Goal: Obtain resource: Download file/media

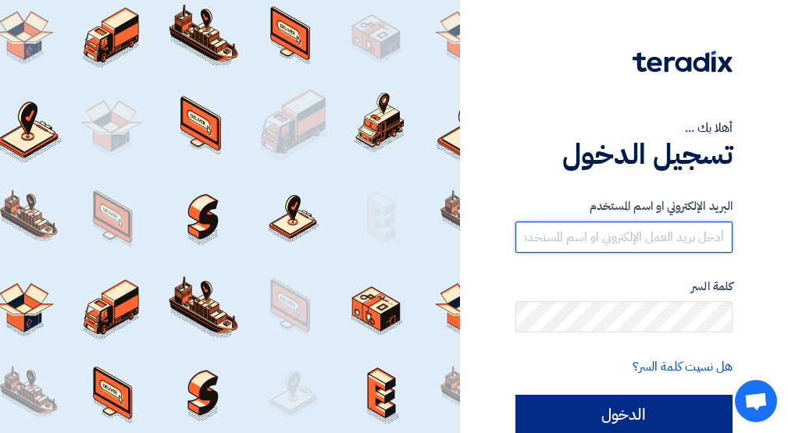
type input "[EMAIL_ADDRESS][DOMAIN_NAME]"
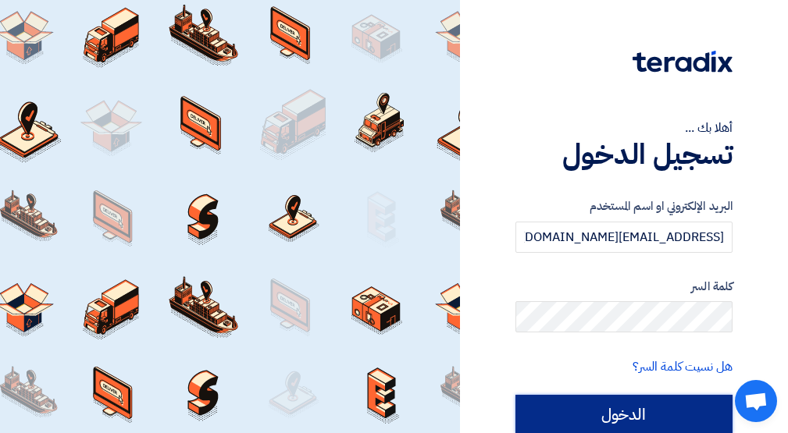
click at [631, 422] on input "الدخول" at bounding box center [623, 414] width 217 height 39
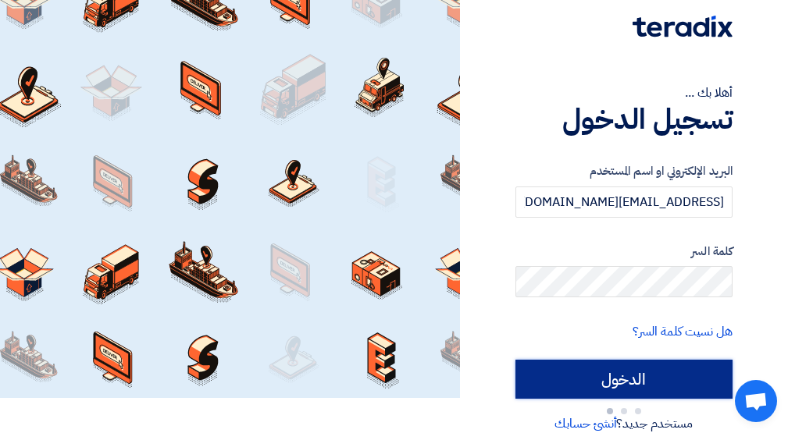
scroll to position [60, 0]
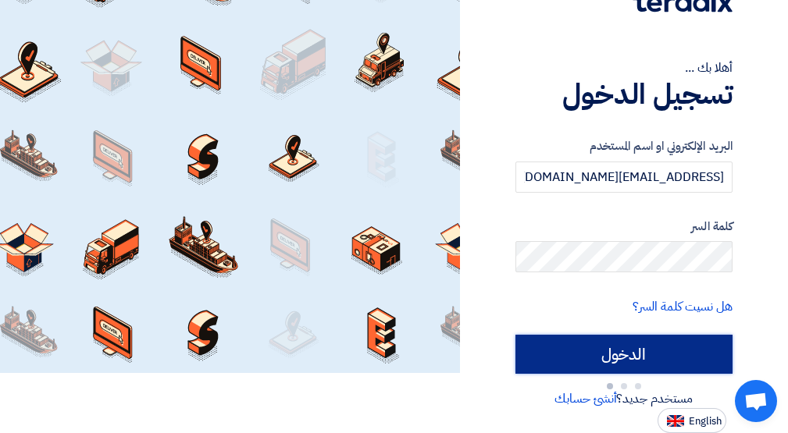
click at [584, 351] on input "الدخول" at bounding box center [623, 354] width 217 height 39
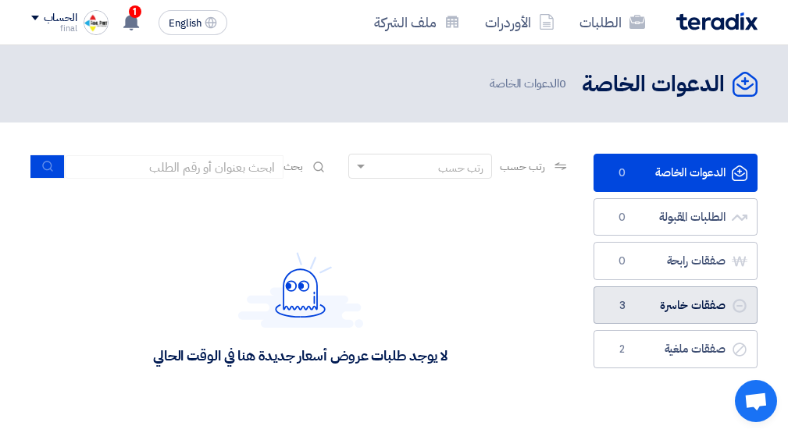
click at [660, 300] on link "صفقات خاسرة صفقات خاسرة 3" at bounding box center [675, 305] width 164 height 38
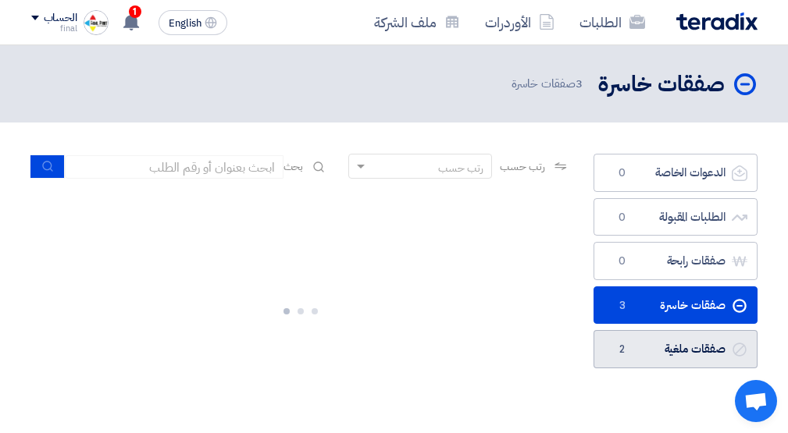
click at [657, 347] on link "صفقات ملغية صفقات ملغية 2" at bounding box center [675, 349] width 164 height 38
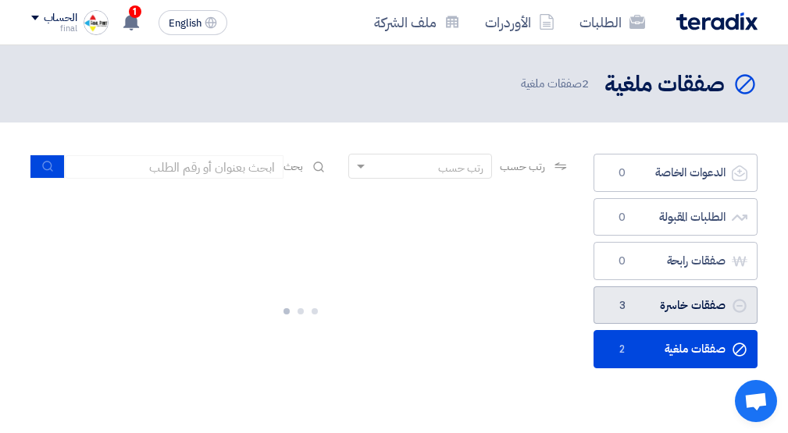
click at [645, 318] on link "صفقات خاسرة صفقات خاسرة 3" at bounding box center [675, 305] width 164 height 38
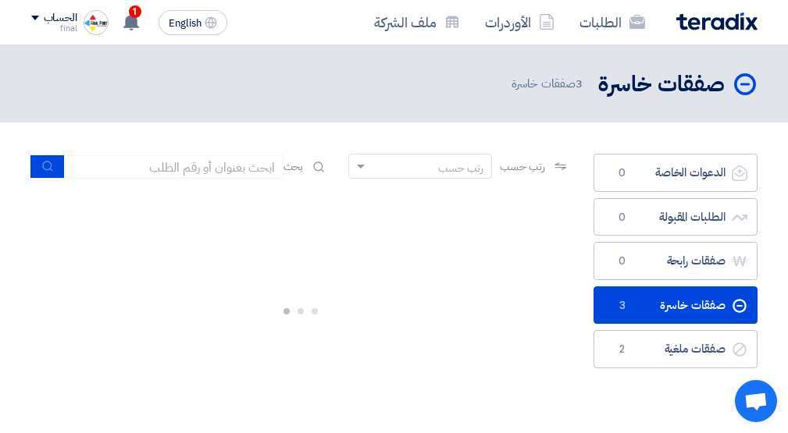
click at [482, 90] on div "صفقات خاسرة صفقات خاسرة 3 صفقات خاسرة" at bounding box center [394, 84] width 726 height 30
click at [527, 54] on header "صفقات خاسرة صفقات خاسرة 3 صفقات خاسرة" at bounding box center [394, 83] width 788 height 77
click at [629, 16] on icon at bounding box center [637, 22] width 16 height 16
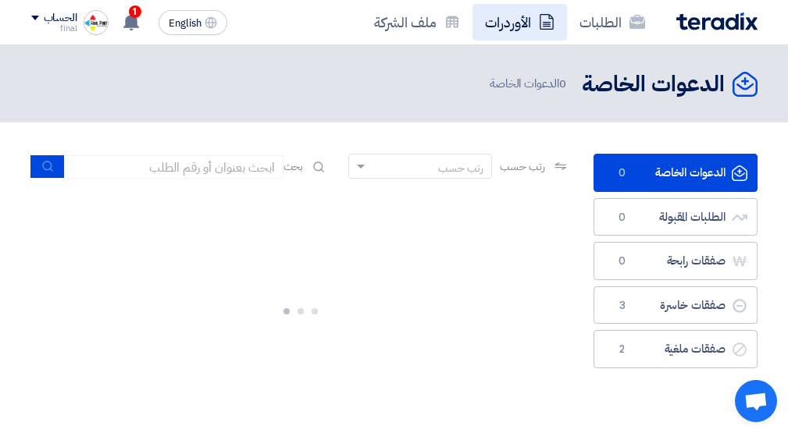
click at [525, 21] on link "الأوردرات" at bounding box center [519, 22] width 94 height 37
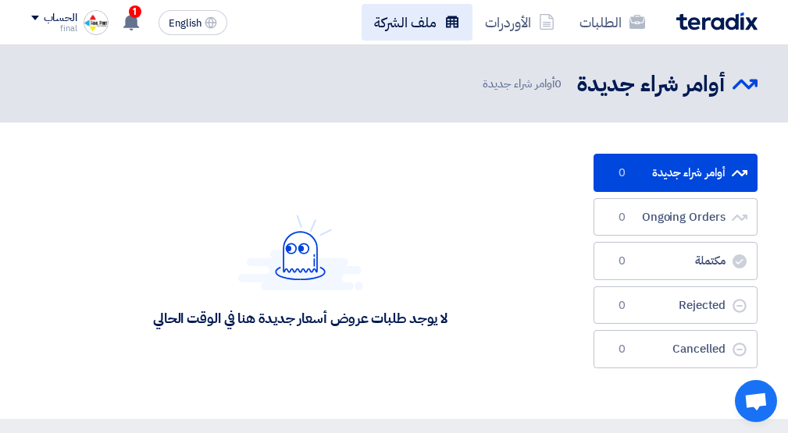
click at [396, 19] on link "ملف الشركة" at bounding box center [416, 22] width 111 height 37
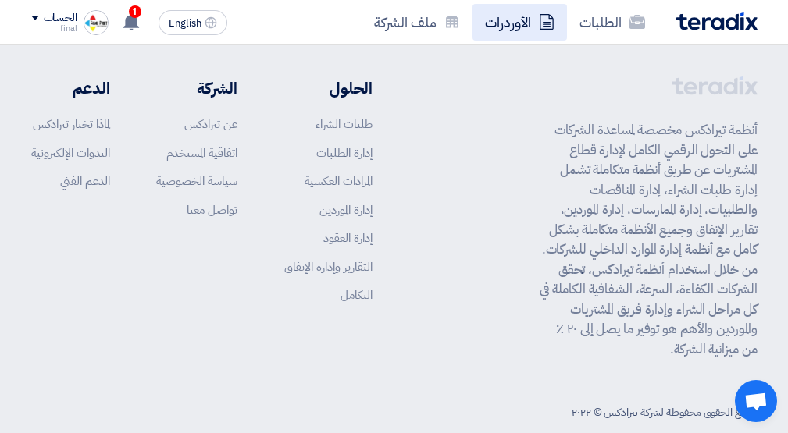
click at [506, 22] on link "الأوردرات" at bounding box center [519, 22] width 94 height 37
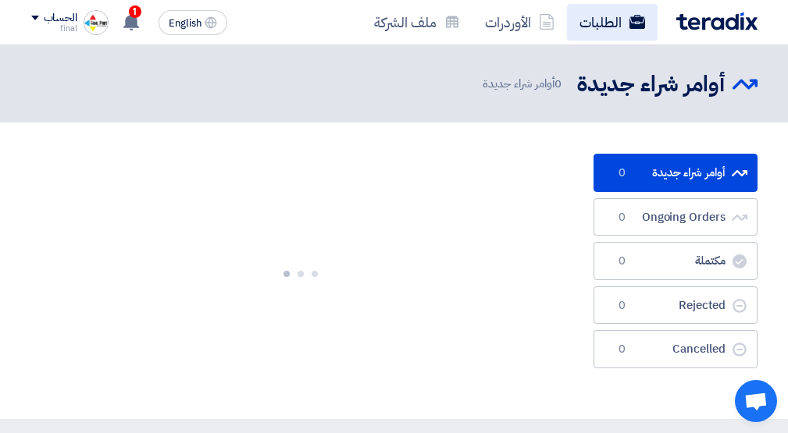
click at [592, 23] on link "الطلبات" at bounding box center [612, 22] width 91 height 37
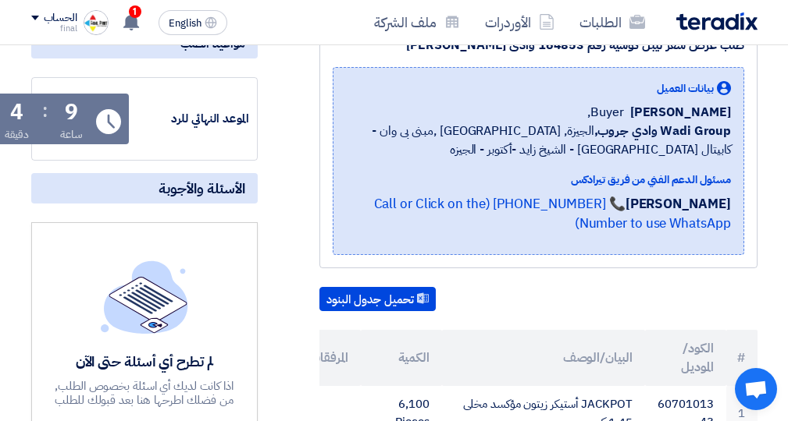
scroll to position [312, 0]
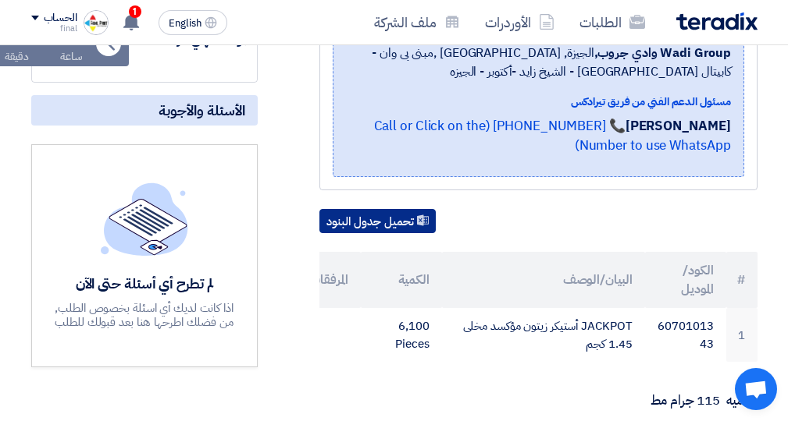
click at [349, 223] on button "تحميل جدول البنود" at bounding box center [377, 221] width 116 height 25
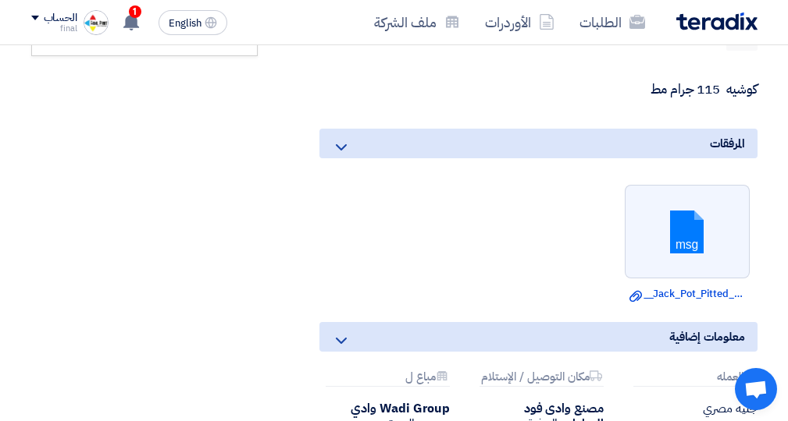
scroll to position [624, 0]
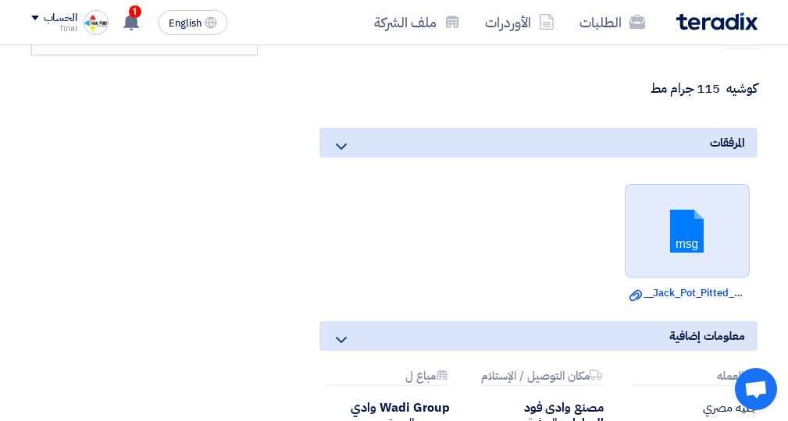
click at [716, 226] on link at bounding box center [687, 232] width 125 height 94
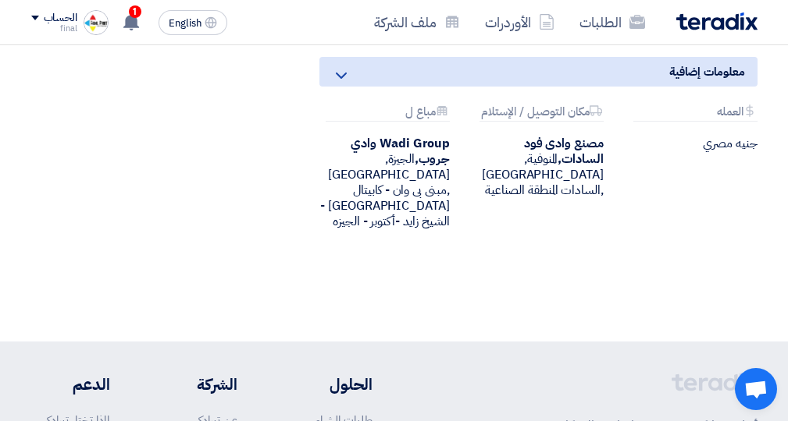
scroll to position [937, 0]
